Goal: Information Seeking & Learning: Find specific page/section

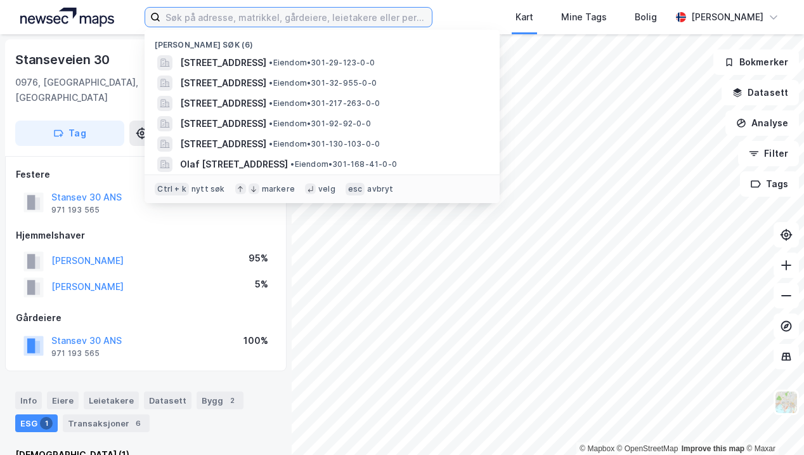
click at [309, 18] on input at bounding box center [295, 17] width 271 height 19
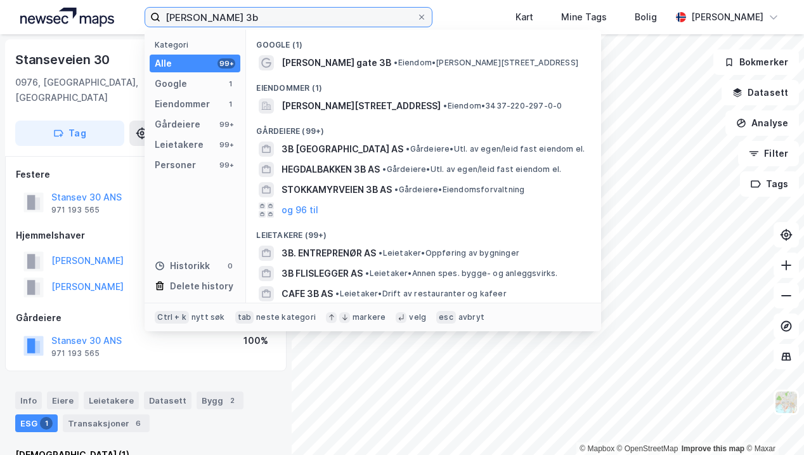
type input "[PERSON_NAME] 3b"
click at [328, 101] on span "[PERSON_NAME][STREET_ADDRESS]" at bounding box center [360, 105] width 159 height 15
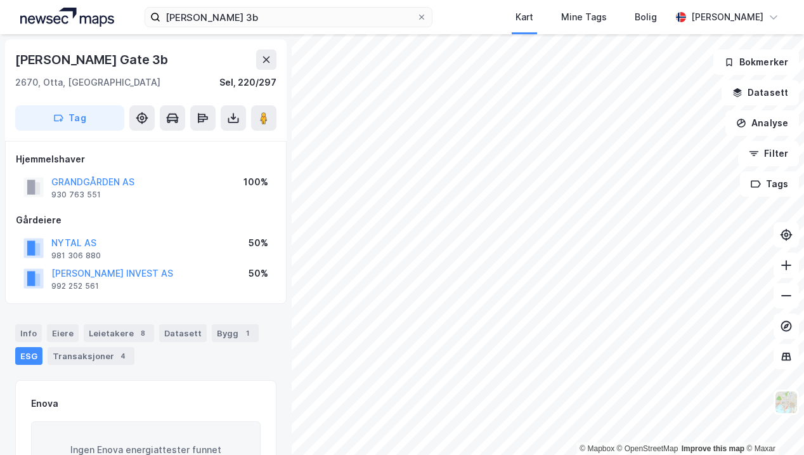
click at [128, 332] on div "Leietakere 8" at bounding box center [119, 333] width 70 height 18
